Goal: Information Seeking & Learning: Check status

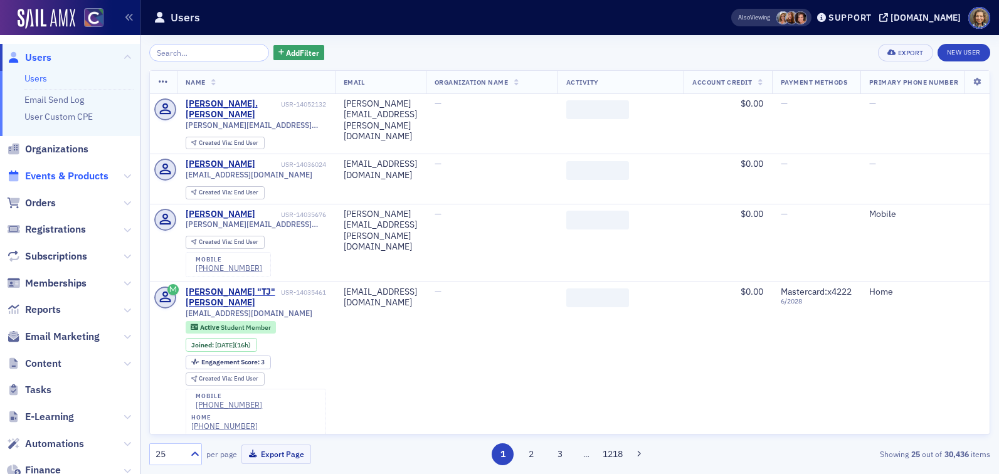
click at [61, 169] on span "Events & Products" at bounding box center [66, 176] width 83 height 14
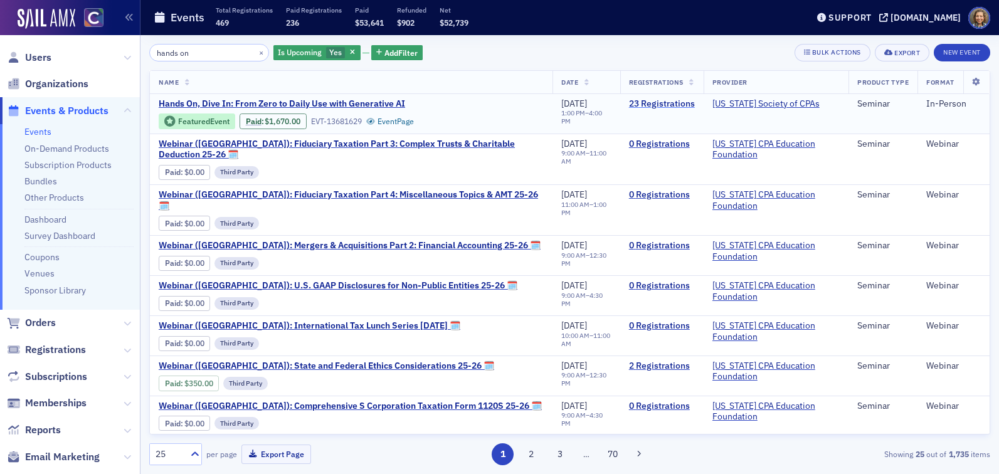
type input "hands on"
click at [660, 104] on link "23 Registrations" at bounding box center [662, 103] width 66 height 11
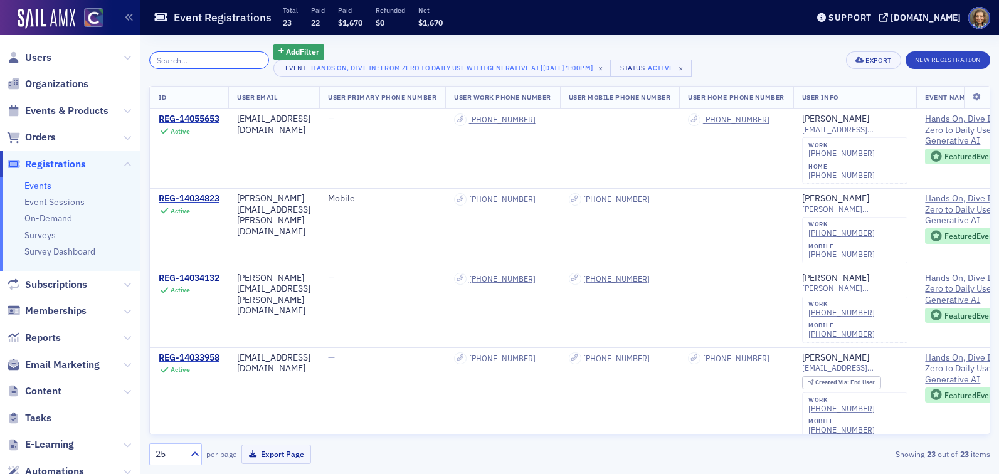
click at [205, 59] on input "search" at bounding box center [209, 60] width 120 height 18
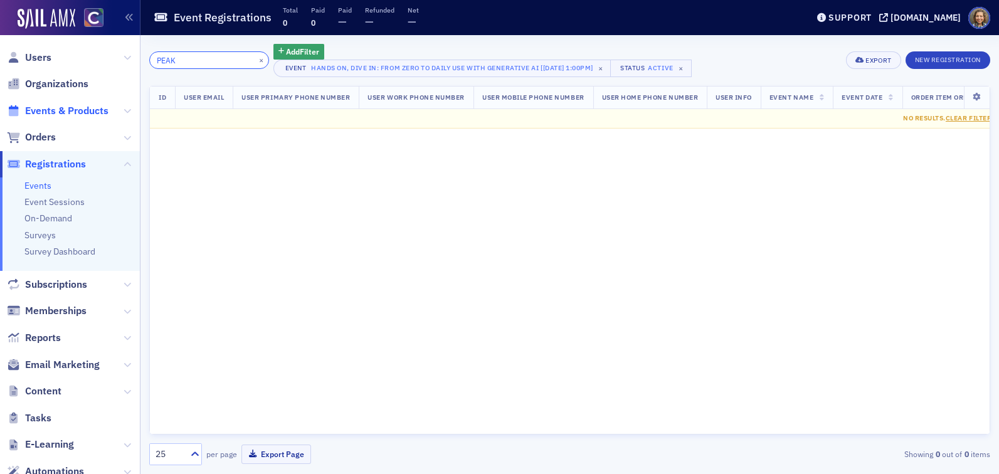
type input "PEAK"
click at [47, 107] on span "Events & Products" at bounding box center [66, 111] width 83 height 14
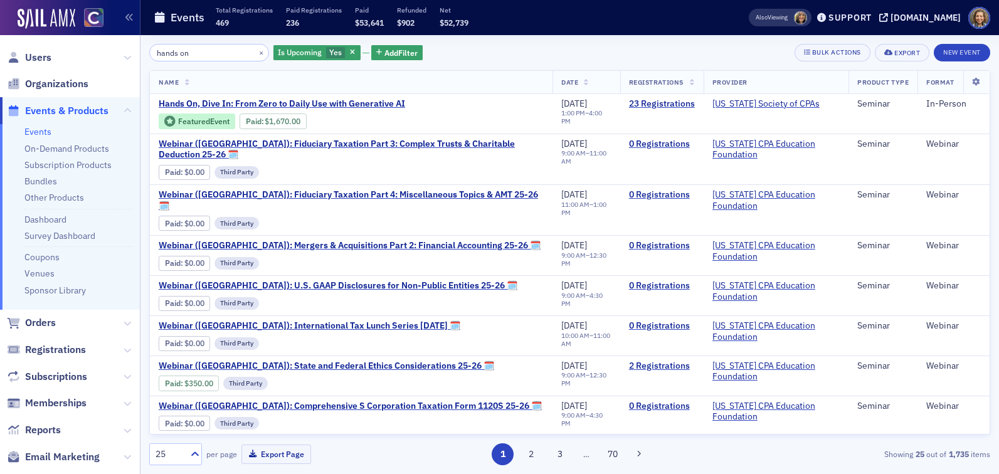
drag, startPoint x: 217, startPoint y: 60, endPoint x: 79, endPoint y: 52, distance: 138.2
click at [79, 55] on div "Users Organizations Events & Products Events On-Demand Products Subscription Pr…" at bounding box center [499, 237] width 999 height 474
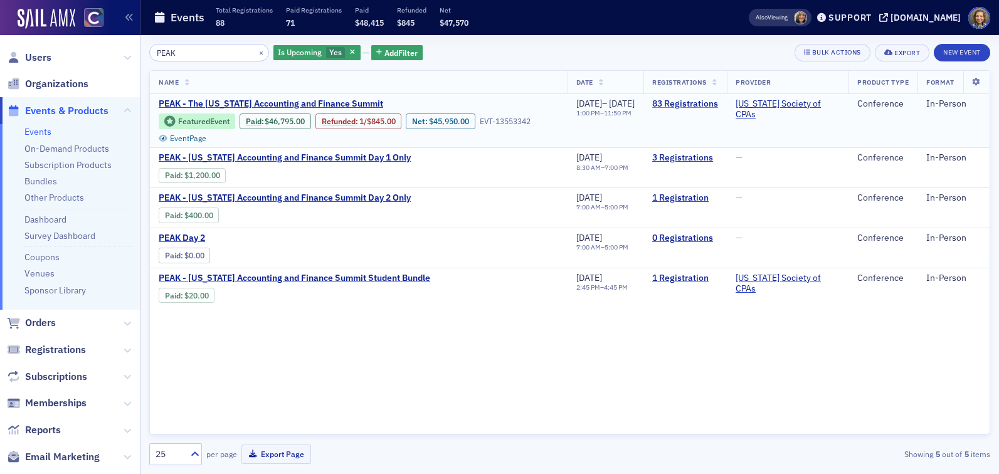
type input "PEAK"
click at [696, 104] on link "83 Registrations" at bounding box center [685, 103] width 66 height 11
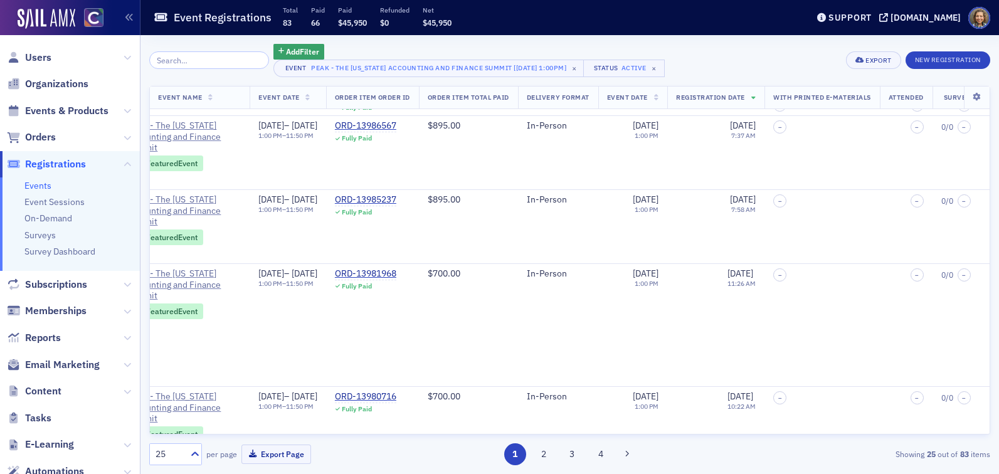
scroll to position [1794, 798]
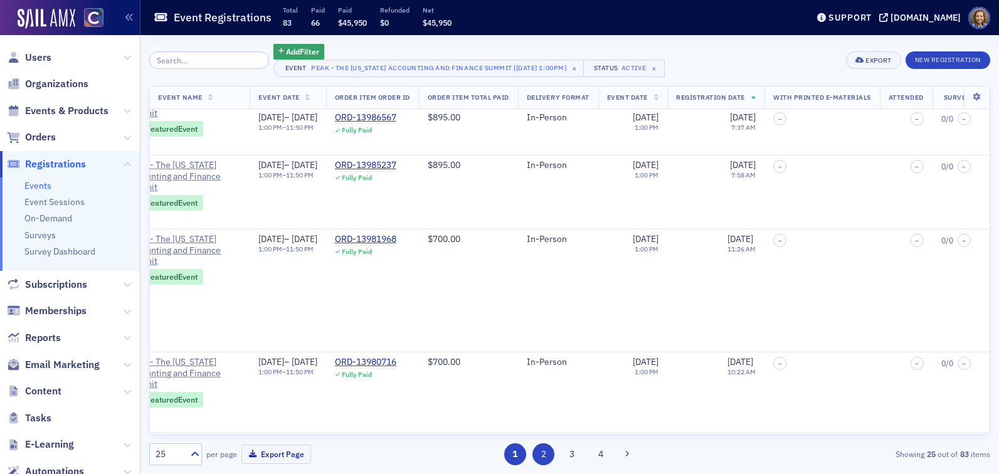
click at [539, 451] on button "2" at bounding box center [544, 454] width 22 height 22
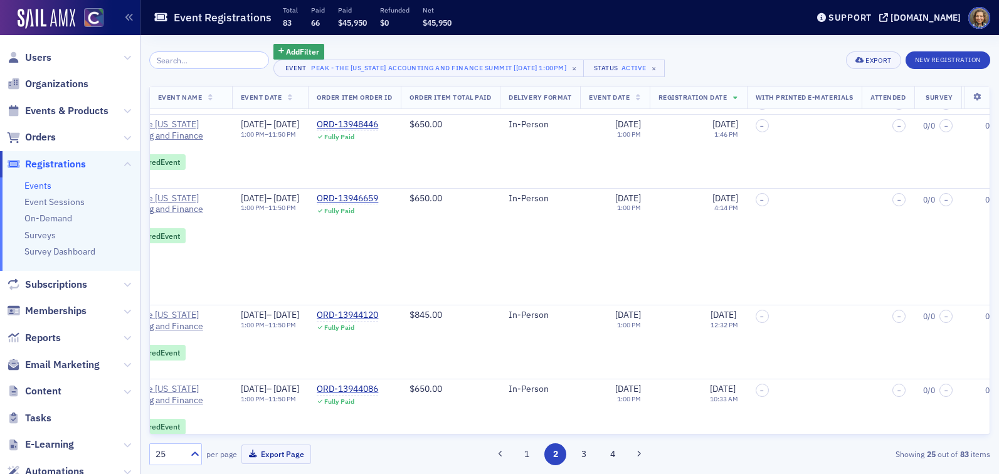
scroll to position [1805, 798]
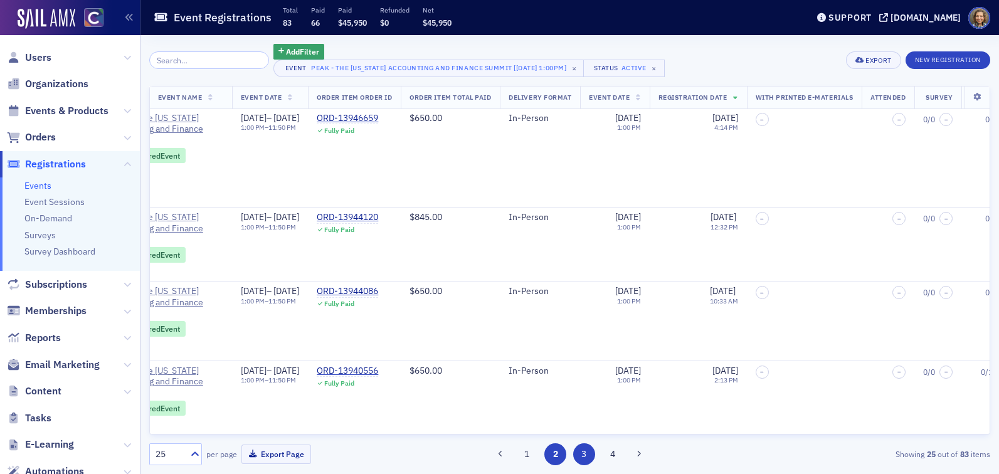
click at [581, 445] on button "3" at bounding box center [584, 454] width 22 height 22
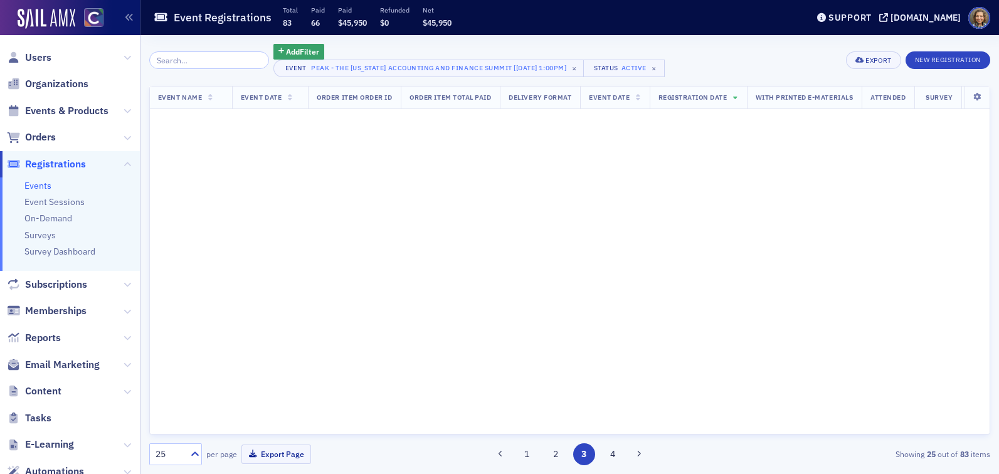
scroll to position [0, 798]
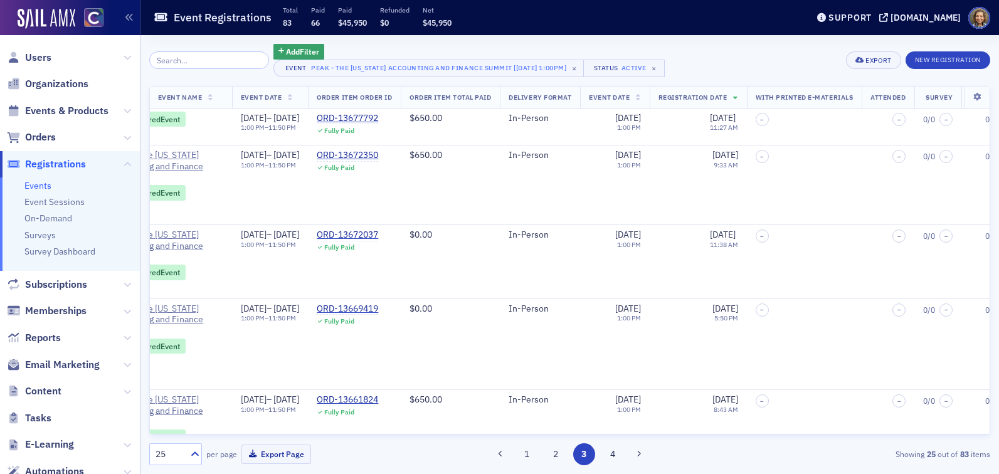
scroll to position [1698, 798]
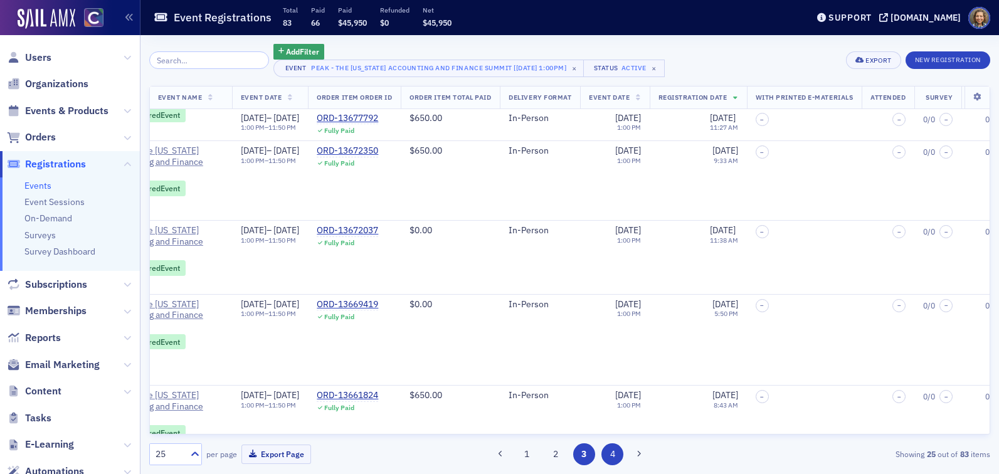
click at [610, 450] on button "4" at bounding box center [612, 454] width 22 height 22
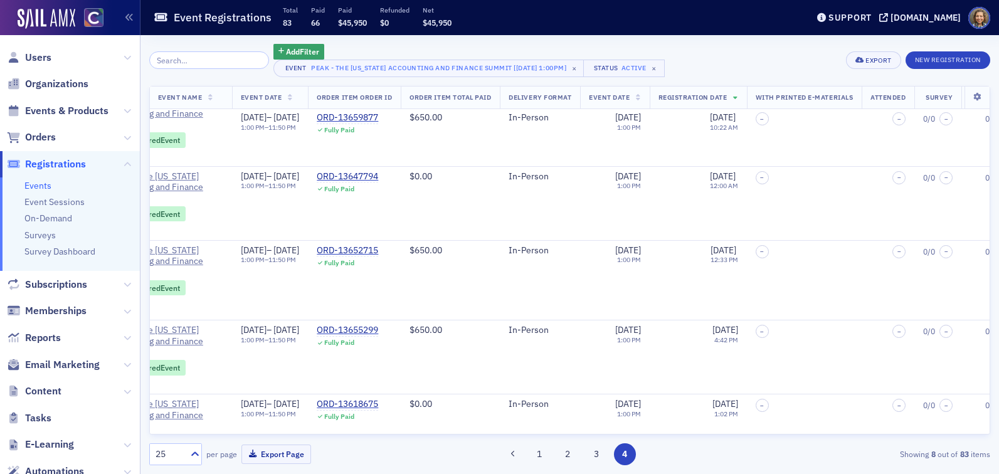
scroll to position [0, 798]
